Goal: Information Seeking & Learning: Learn about a topic

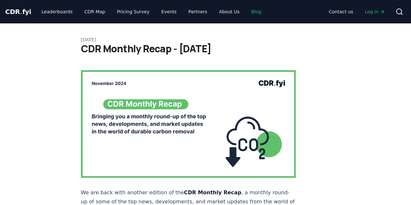
click at [246, 12] on link "Blog" at bounding box center [256, 12] width 20 height 12
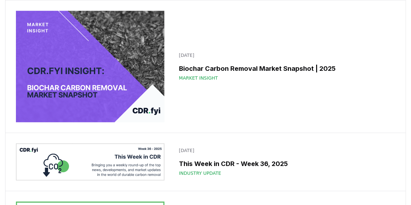
scroll to position [292, 0]
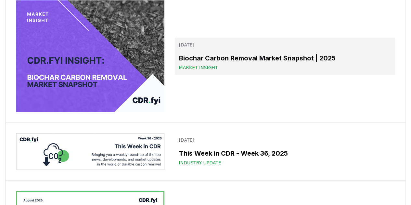
click at [256, 63] on h3 "Biochar Carbon Removal Market Snapshot | 2025" at bounding box center [285, 58] width 212 height 10
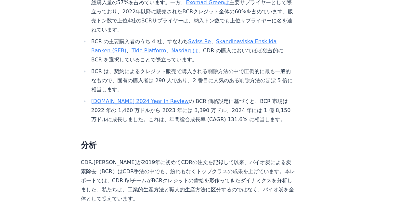
scroll to position [478, 0]
